Goal: Check status: Check status

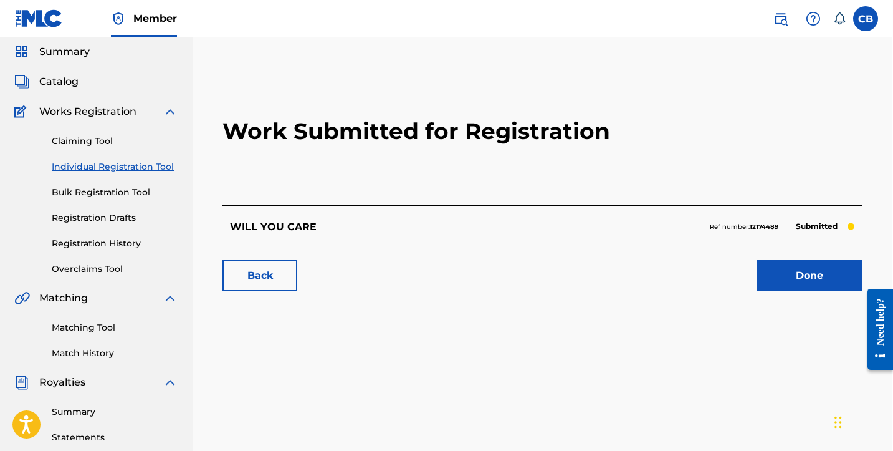
scroll to position [38, 1]
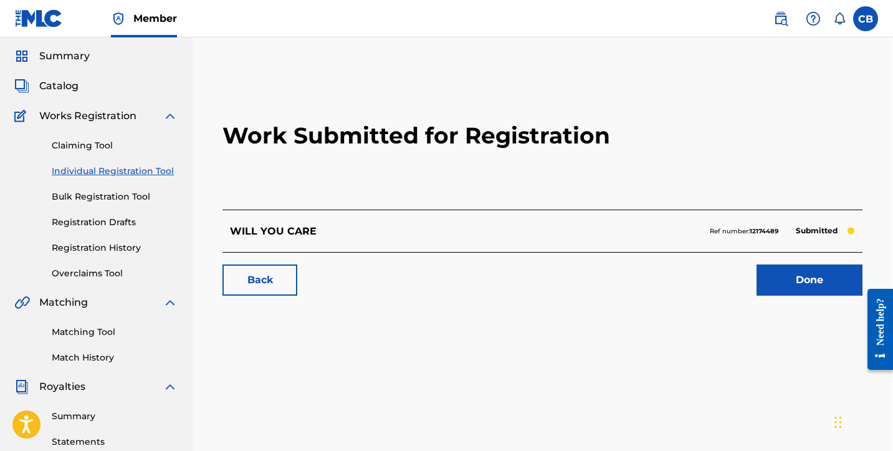
click at [785, 274] on link "Done" at bounding box center [810, 279] width 106 height 31
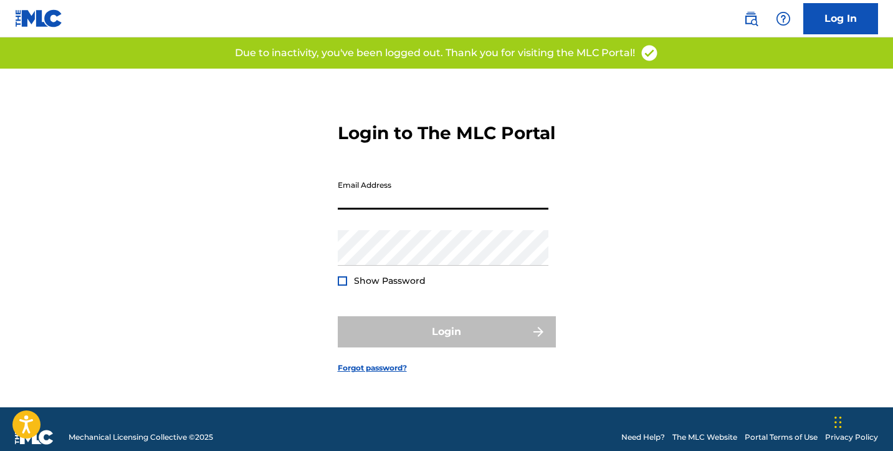
type input "[EMAIL_ADDRESS][DOMAIN_NAME]"
click at [446, 342] on button "Login" at bounding box center [447, 331] width 218 height 31
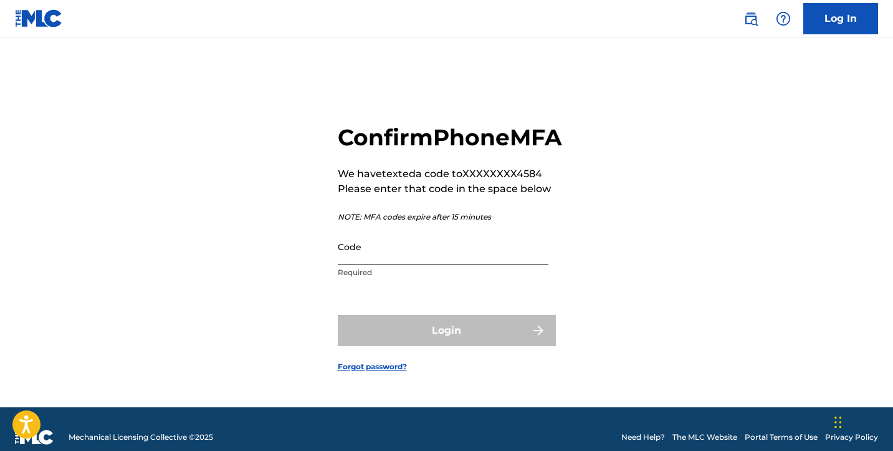
click at [440, 264] on input "Code" at bounding box center [443, 247] width 211 height 36
click at [368, 264] on input "Code" at bounding box center [443, 247] width 211 height 36
paste input "780615"
click at [444, 346] on div "Login" at bounding box center [447, 330] width 218 height 31
click at [384, 264] on input "780615" at bounding box center [443, 247] width 211 height 36
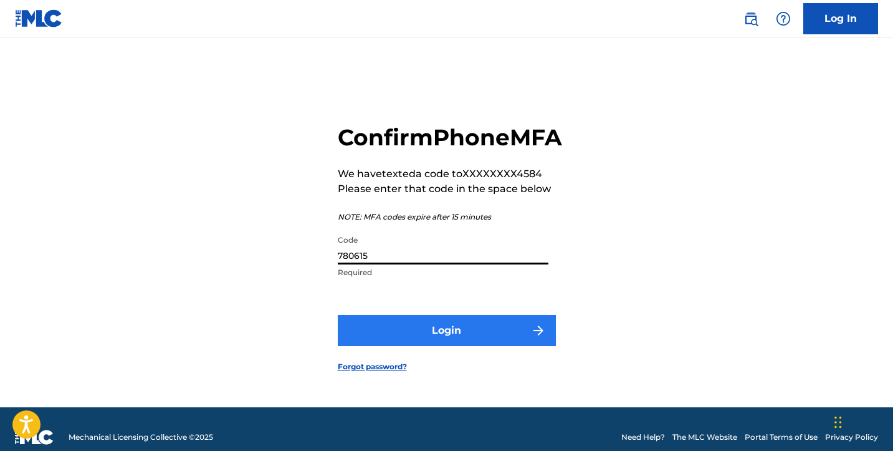
type input "780615"
click at [411, 344] on button "Login" at bounding box center [447, 330] width 218 height 31
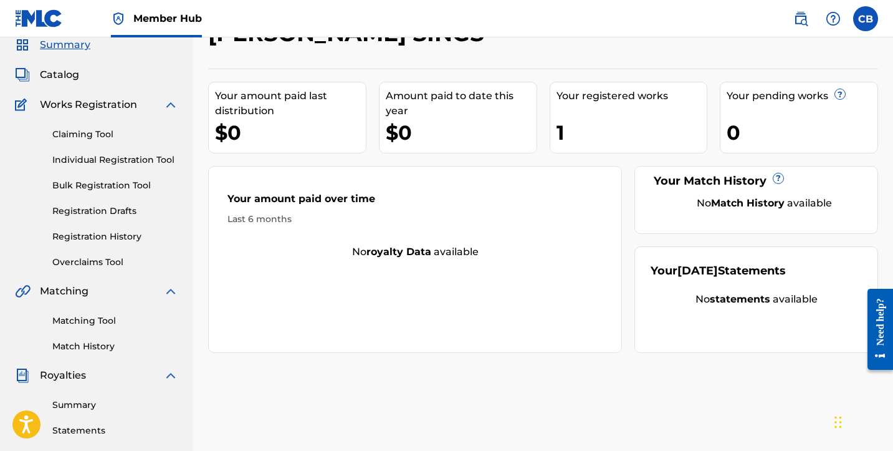
scroll to position [47, 0]
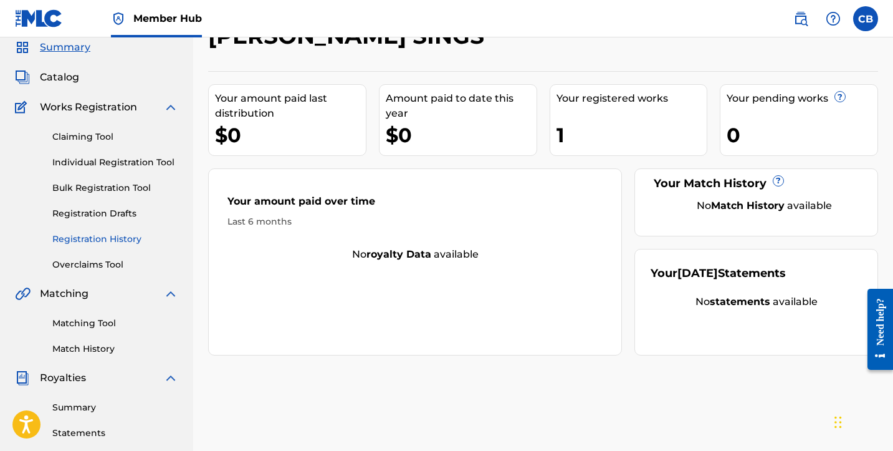
click at [117, 241] on link "Registration History" at bounding box center [115, 238] width 126 height 13
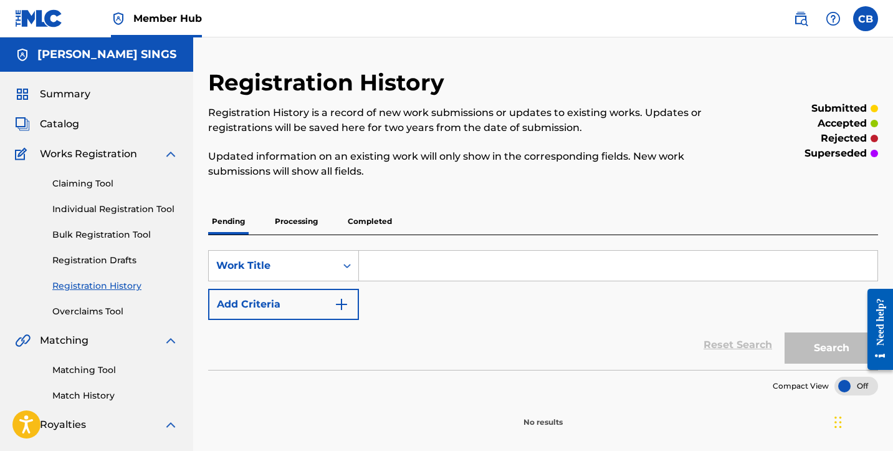
click at [372, 221] on p "Completed" at bounding box center [370, 221] width 52 height 26
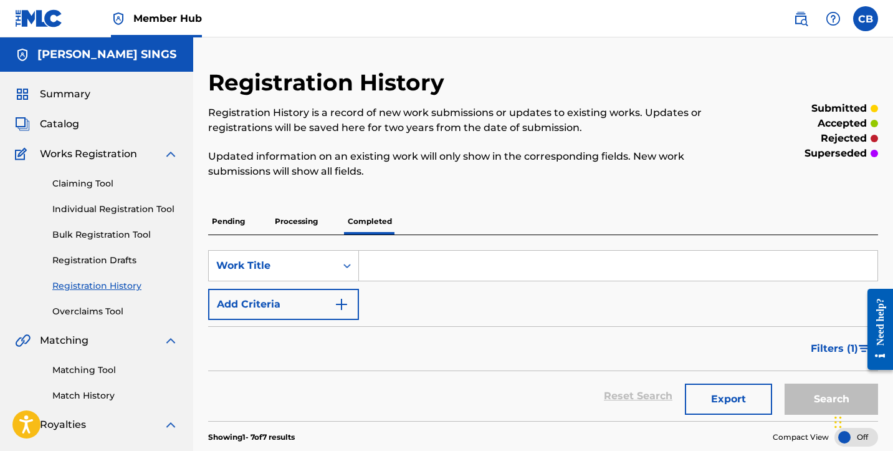
click at [308, 220] on p "Processing" at bounding box center [296, 221] width 50 height 26
